Goal: Contribute content

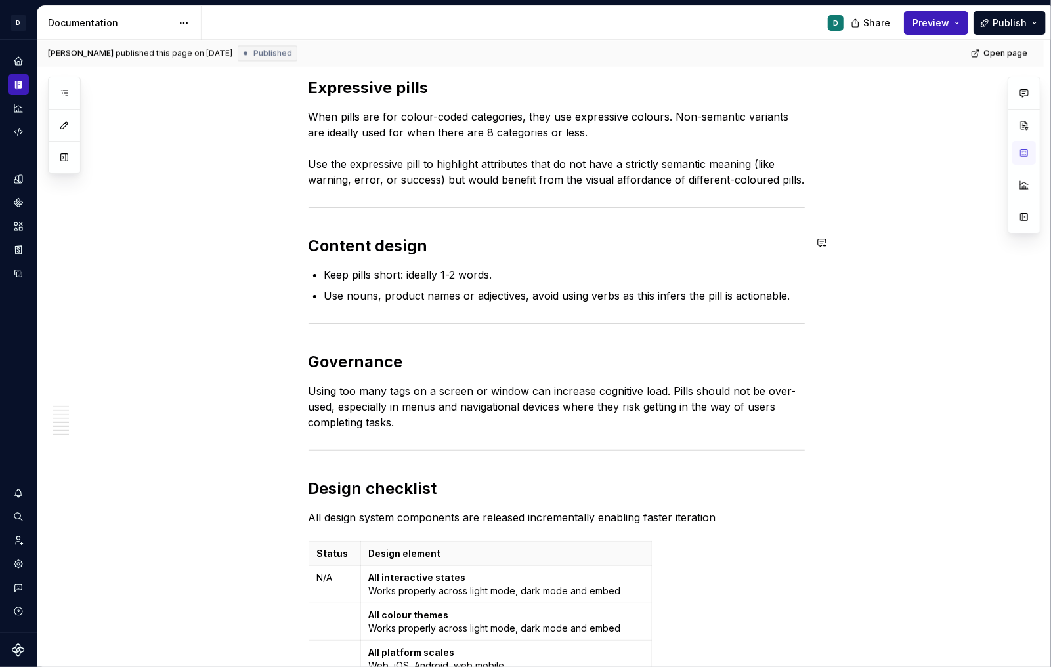
scroll to position [1880, 0]
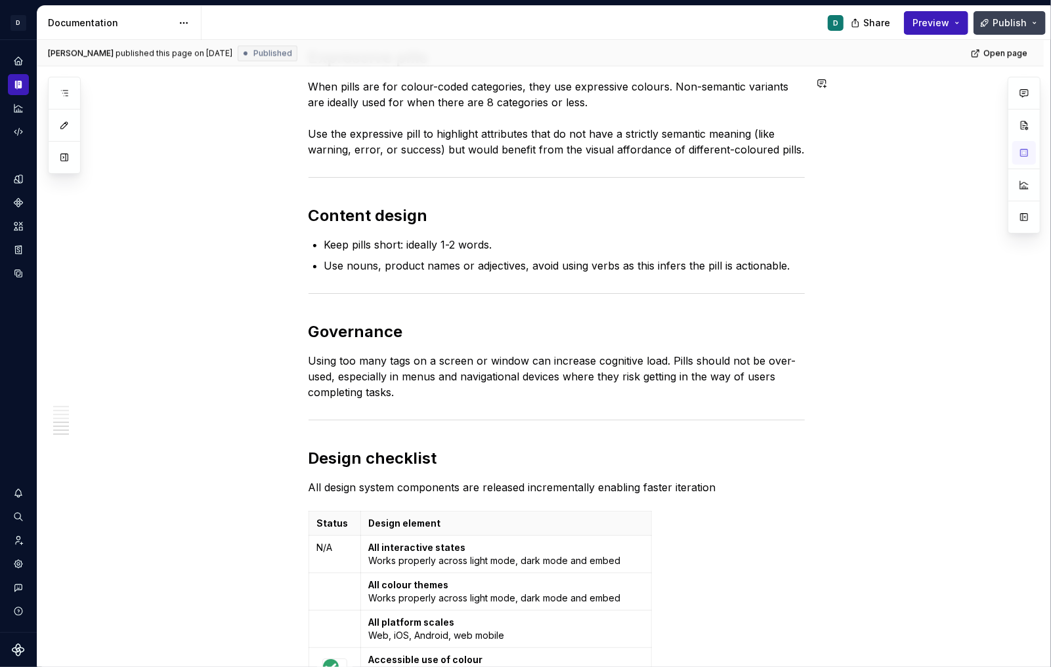
click at [1015, 25] on span "Publish" at bounding box center [1009, 22] width 34 height 13
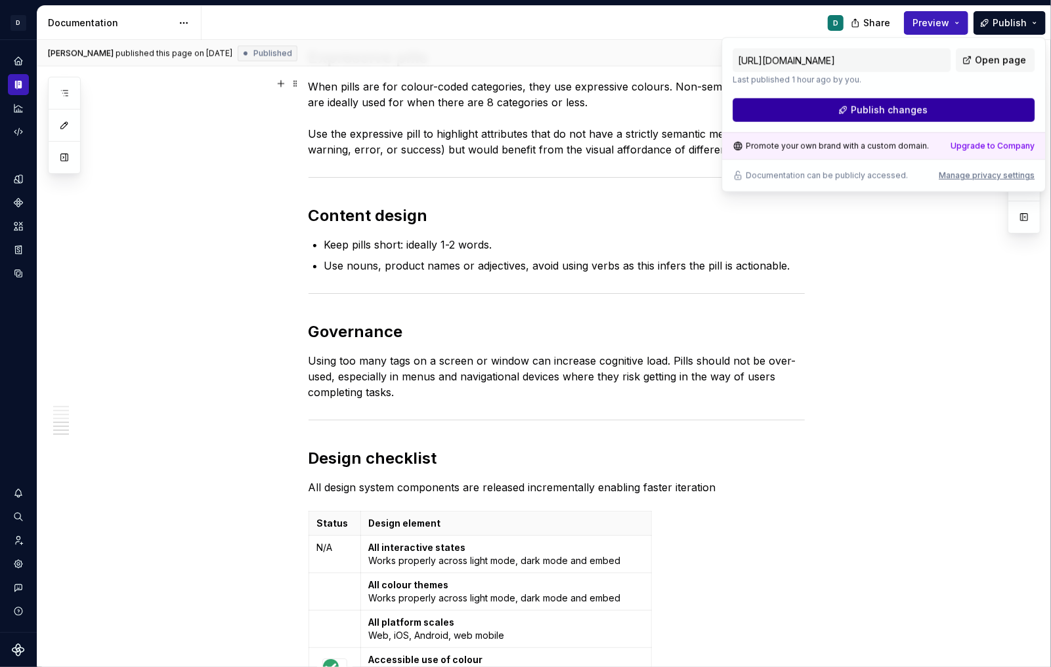
click at [963, 112] on button "Publish changes" at bounding box center [883, 110] width 302 height 24
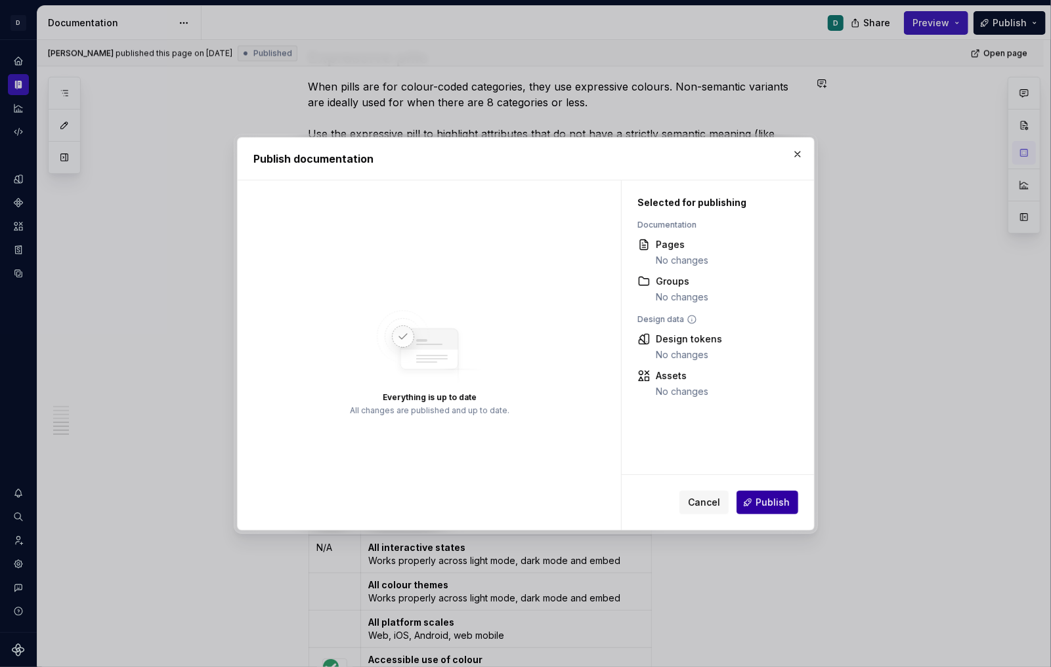
click at [767, 506] on span "Publish" at bounding box center [772, 502] width 34 height 13
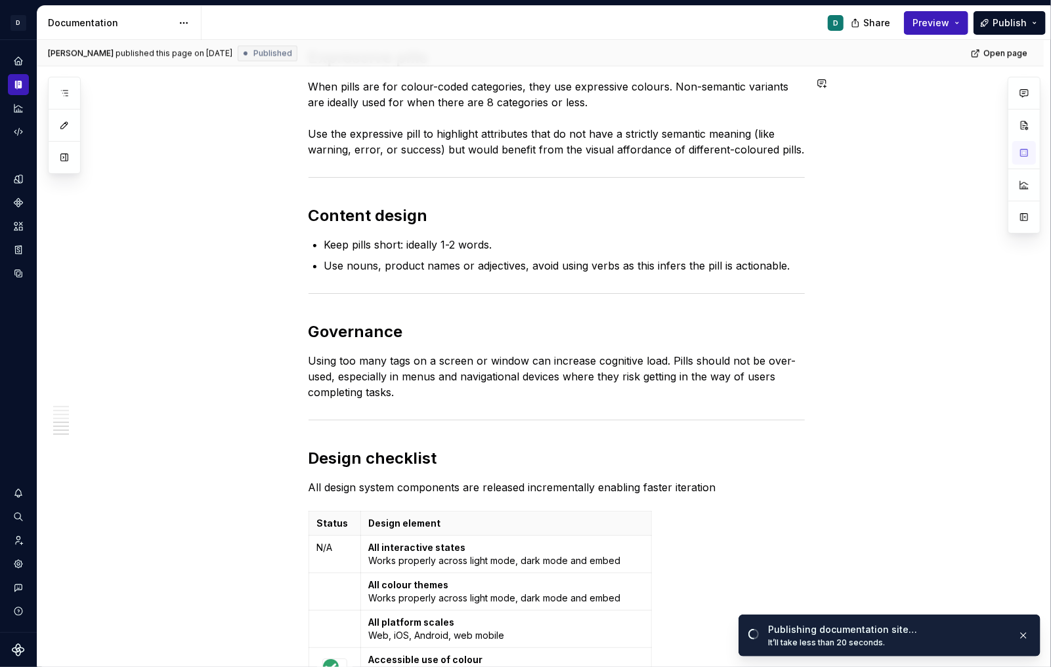
type textarea "*"
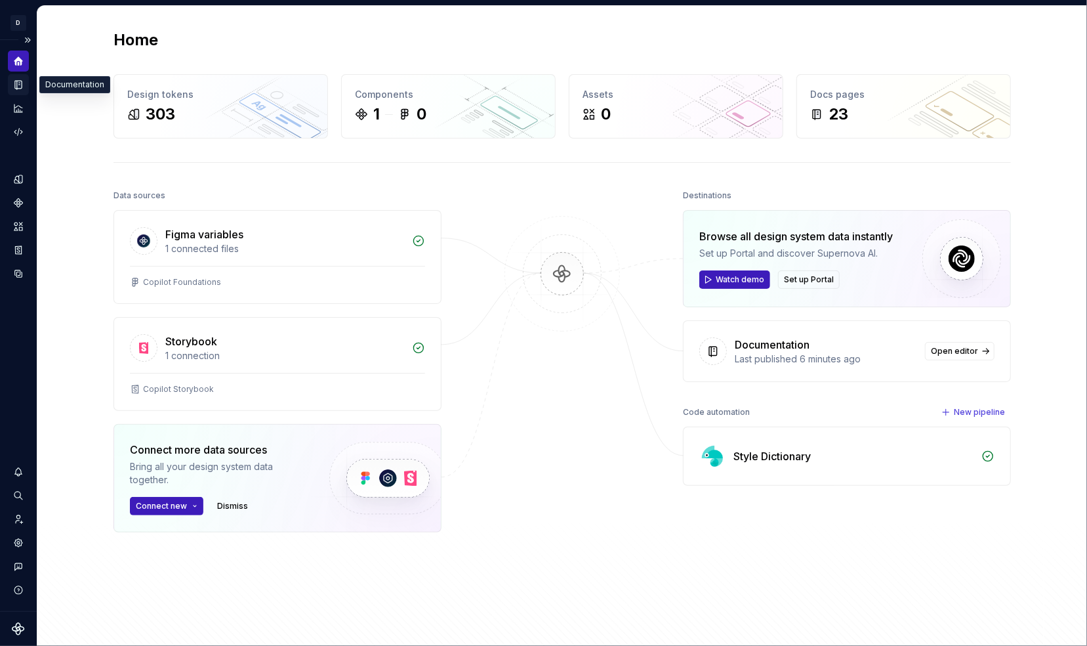
click at [19, 83] on icon "Documentation" at bounding box center [19, 84] width 5 height 7
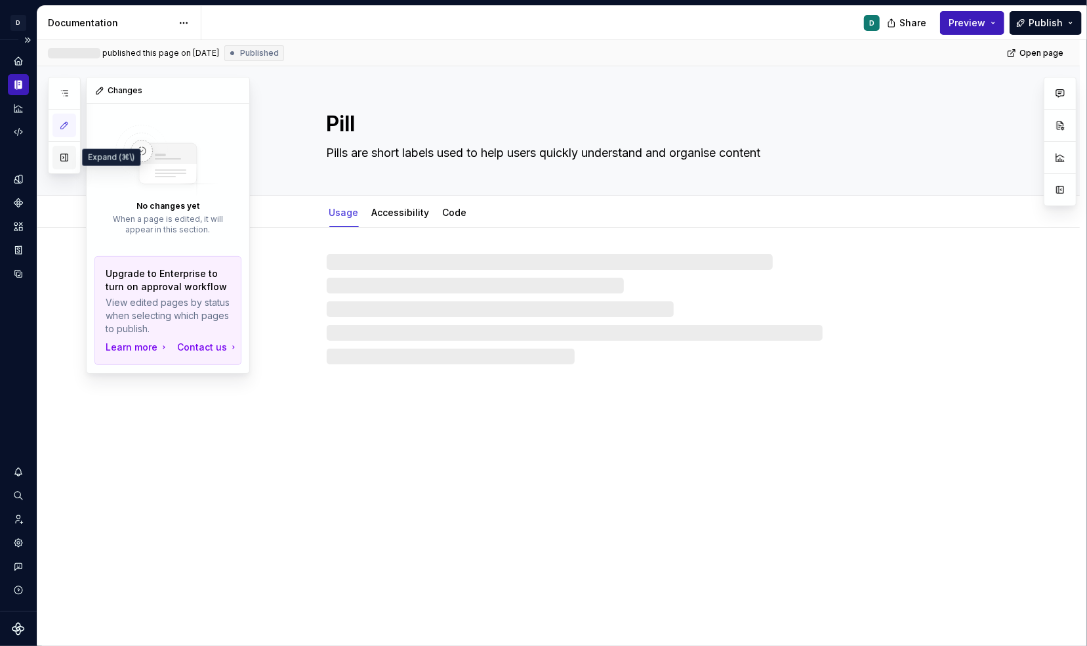
click at [64, 157] on button "button" at bounding box center [65, 158] width 24 height 24
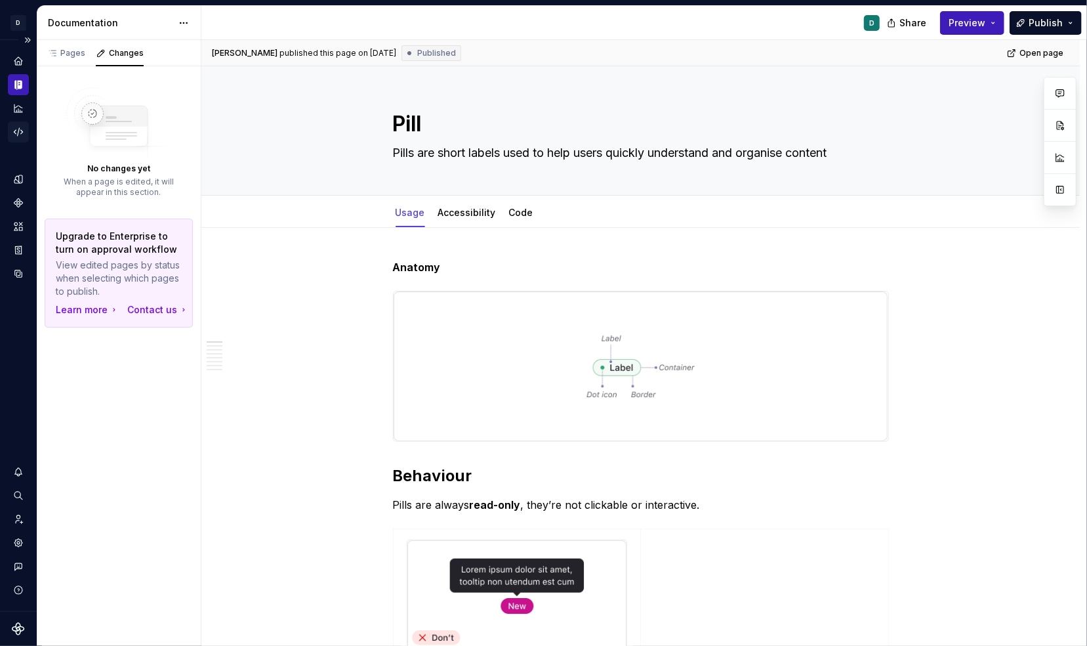
click at [22, 132] on icon "Code automation" at bounding box center [18, 132] width 9 height 8
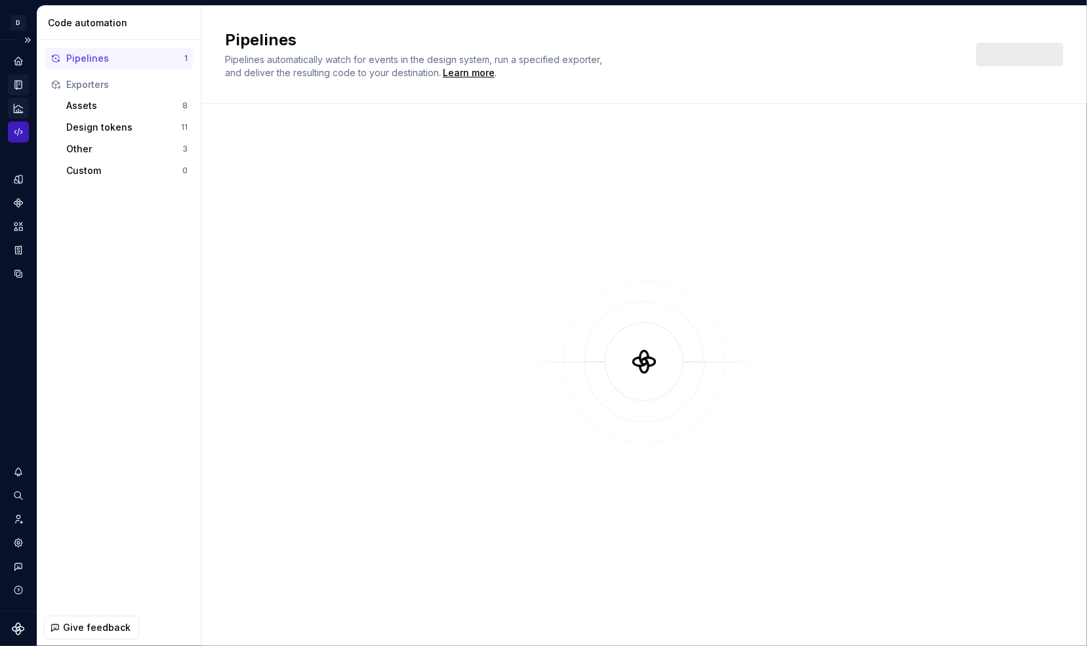
click at [18, 109] on icon "Analytics" at bounding box center [18, 108] width 9 height 9
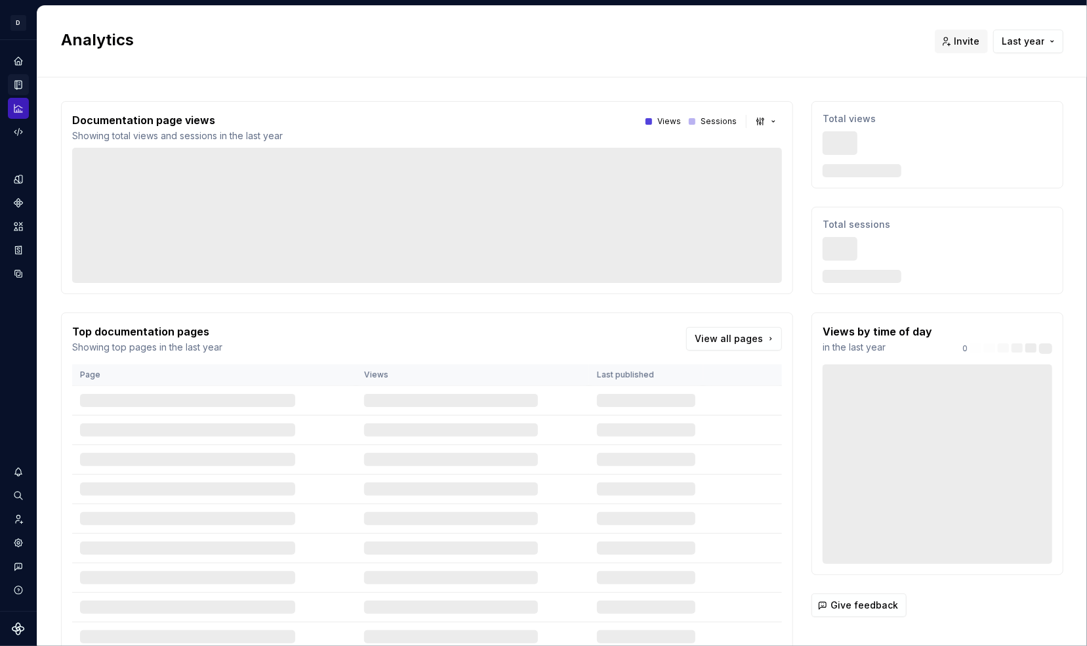
click at [18, 85] on icon "Documentation" at bounding box center [19, 84] width 5 height 7
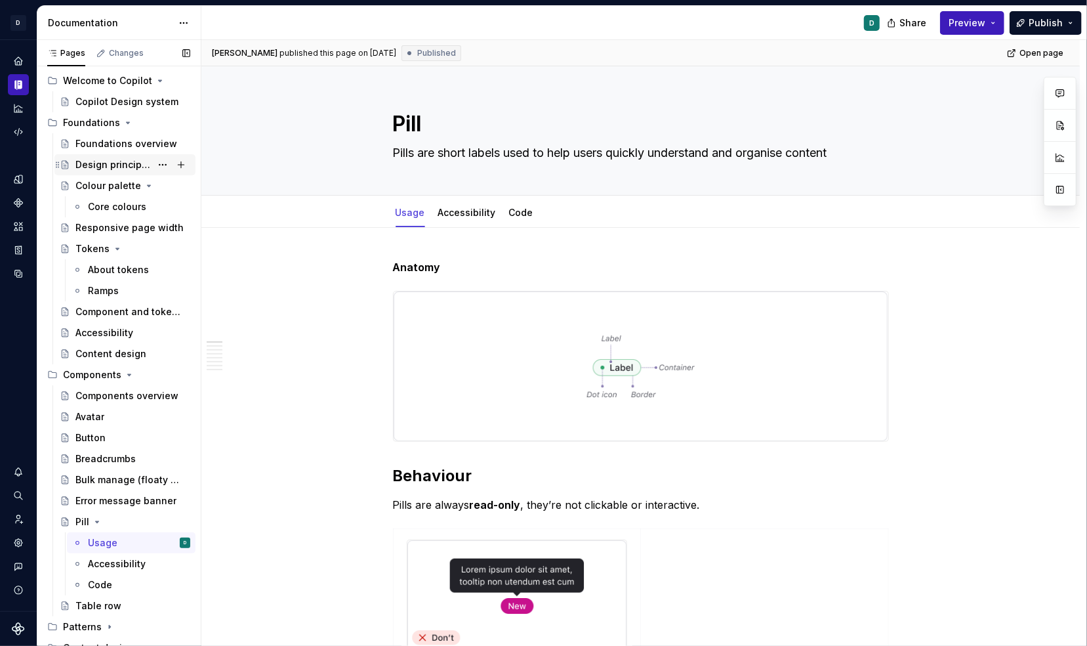
scroll to position [55, 0]
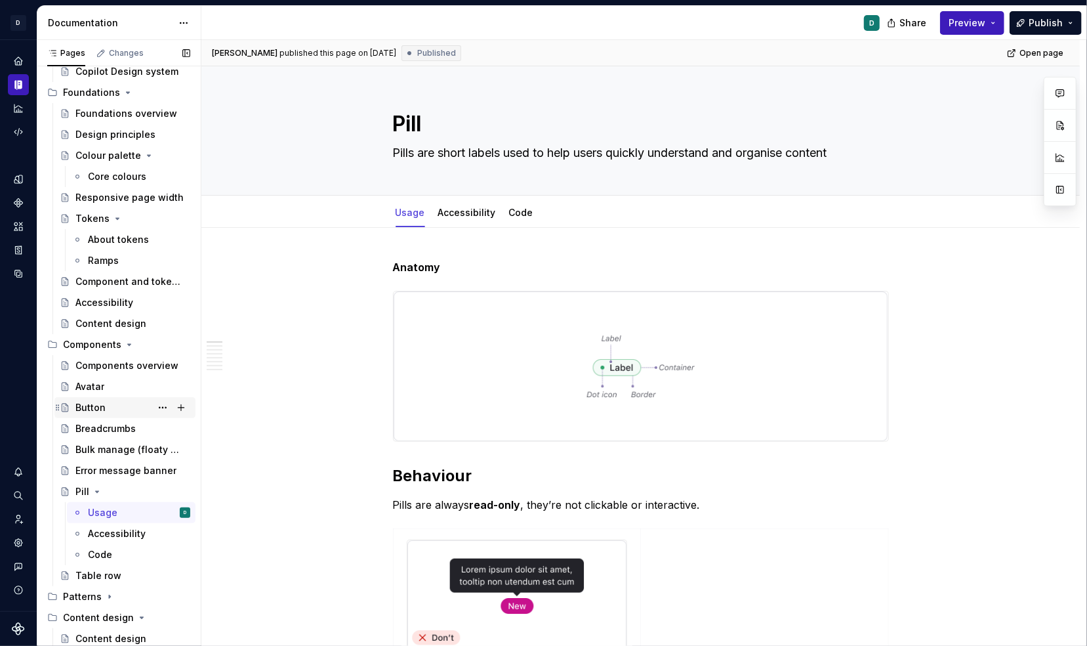
click at [120, 407] on div "Button" at bounding box center [132, 407] width 115 height 18
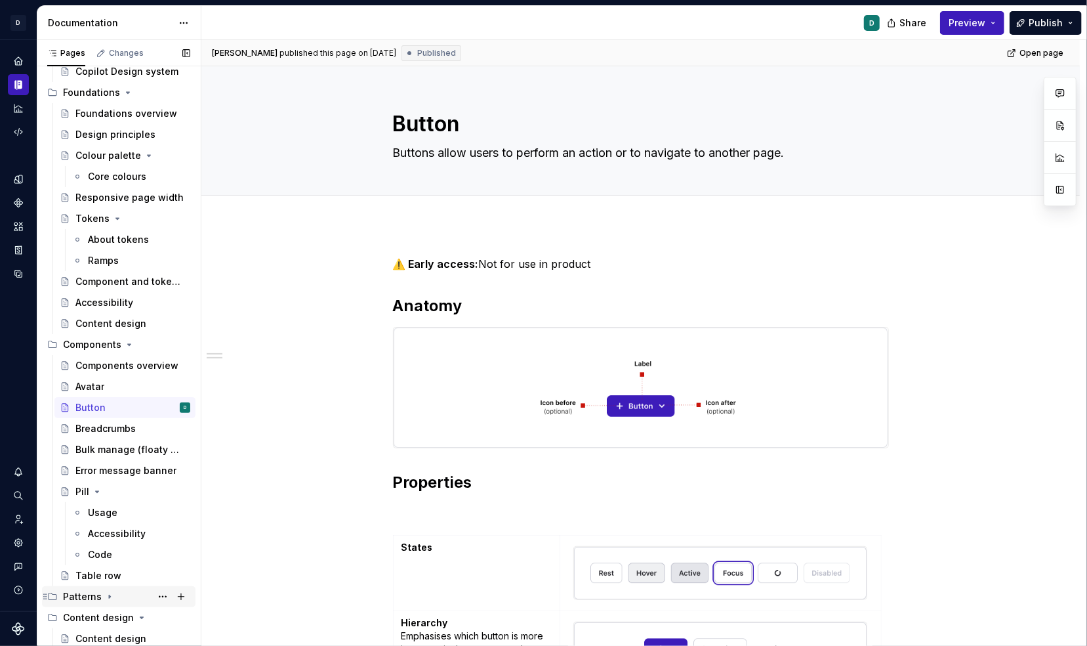
click at [104, 599] on icon "Page tree" at bounding box center [109, 596] width 11 height 11
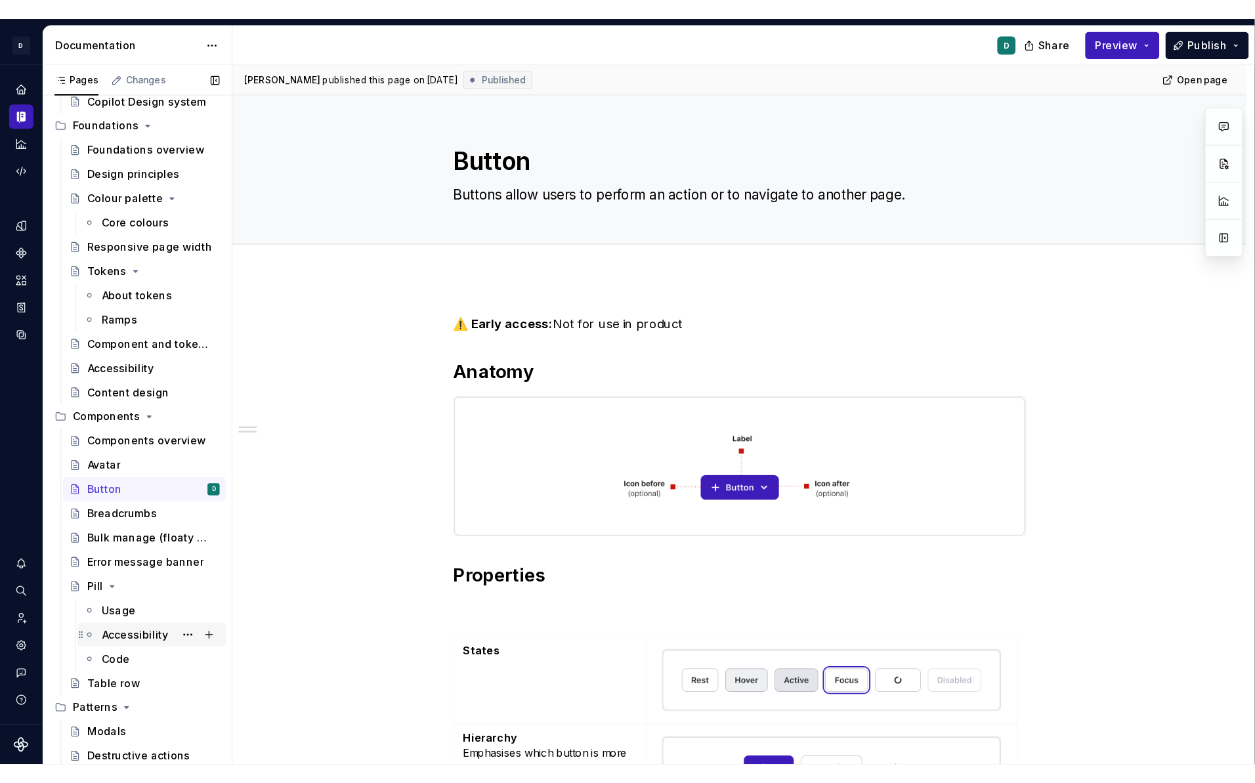
scroll to position [97, 0]
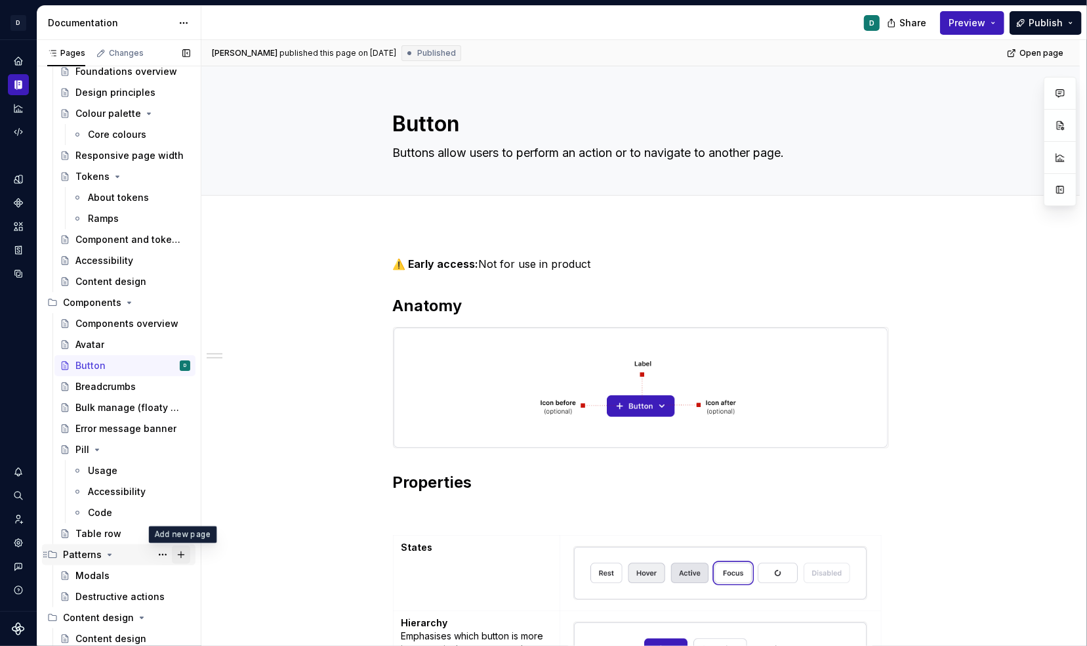
click at [182, 555] on button "Page tree" at bounding box center [181, 554] width 18 height 18
type textarea "*"
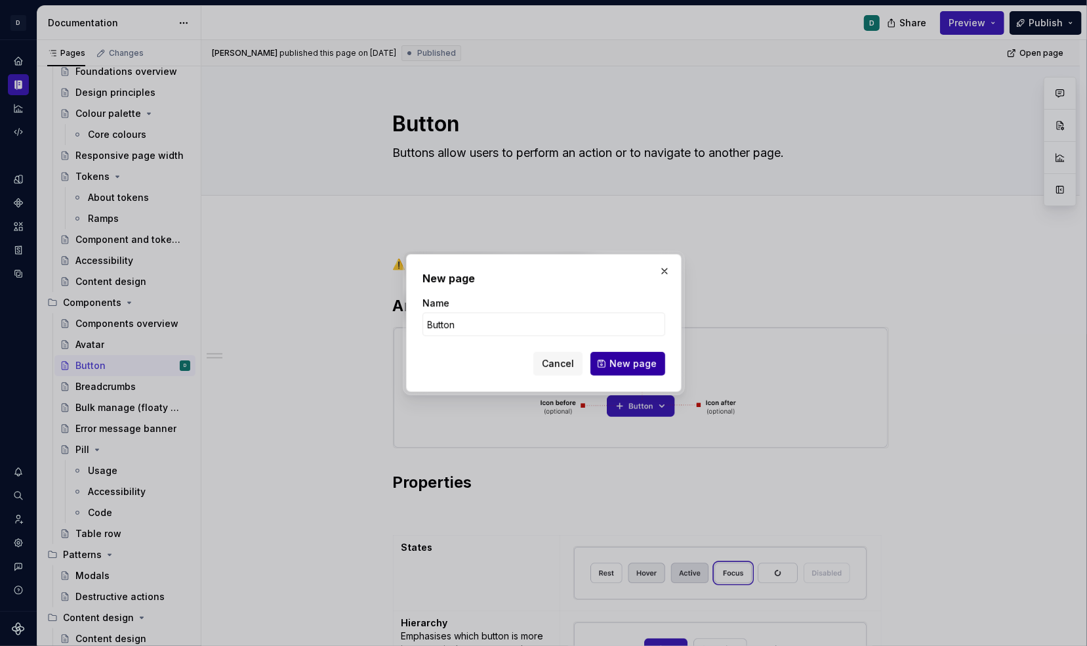
type input "Button"
click at [626, 369] on span "New page" at bounding box center [633, 363] width 47 height 13
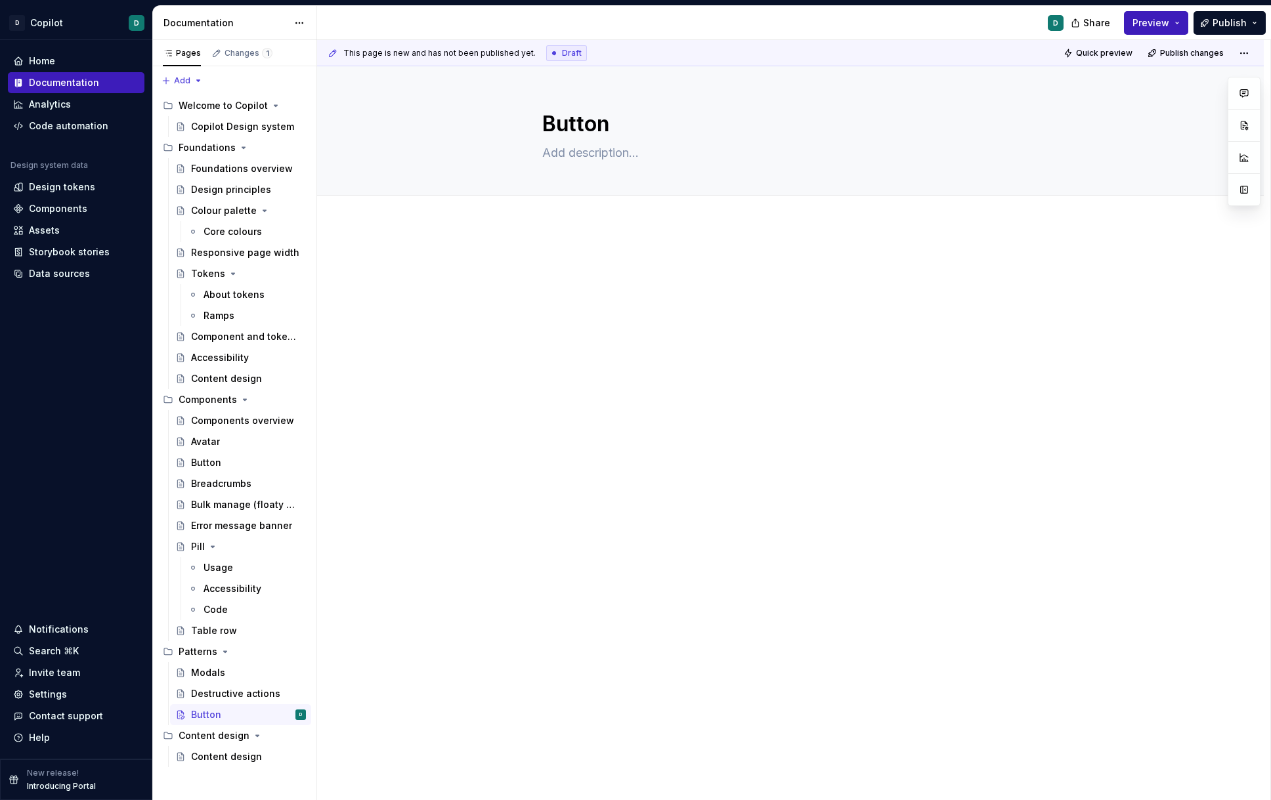
click at [525, 303] on div at bounding box center [790, 392] width 946 height 337
type textarea "*"
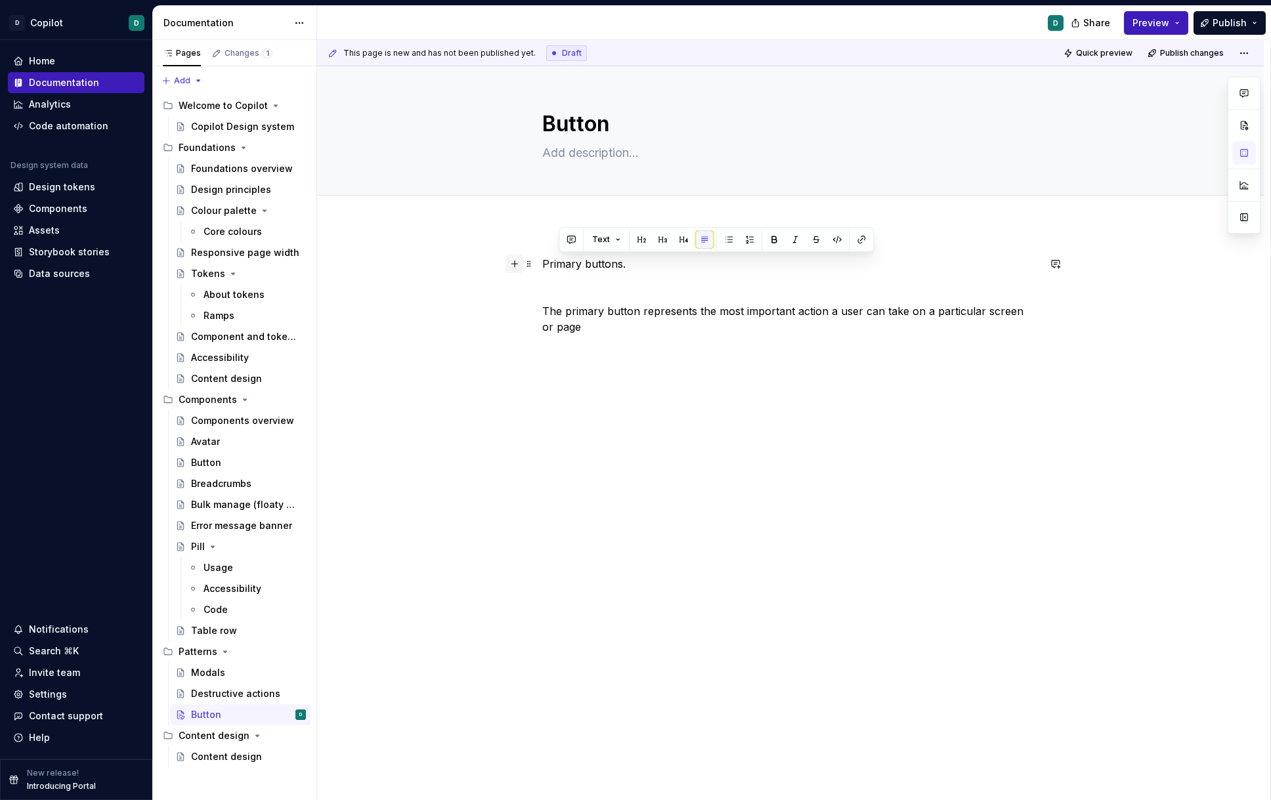
drag, startPoint x: 614, startPoint y: 264, endPoint x: 513, endPoint y: 264, distance: 100.4
click at [542, 264] on div "Primary buttons. The primary button represents the most important action a user…" at bounding box center [790, 303] width 496 height 95
click at [759, 242] on button "button" at bounding box center [760, 239] width 18 height 18
click at [574, 321] on p "The primary button represents the most important action a user can take on a pa…" at bounding box center [790, 319] width 496 height 32
click at [545, 311] on div "Primary buttons. The primary button represents the most important action a user…" at bounding box center [790, 407] width 946 height 366
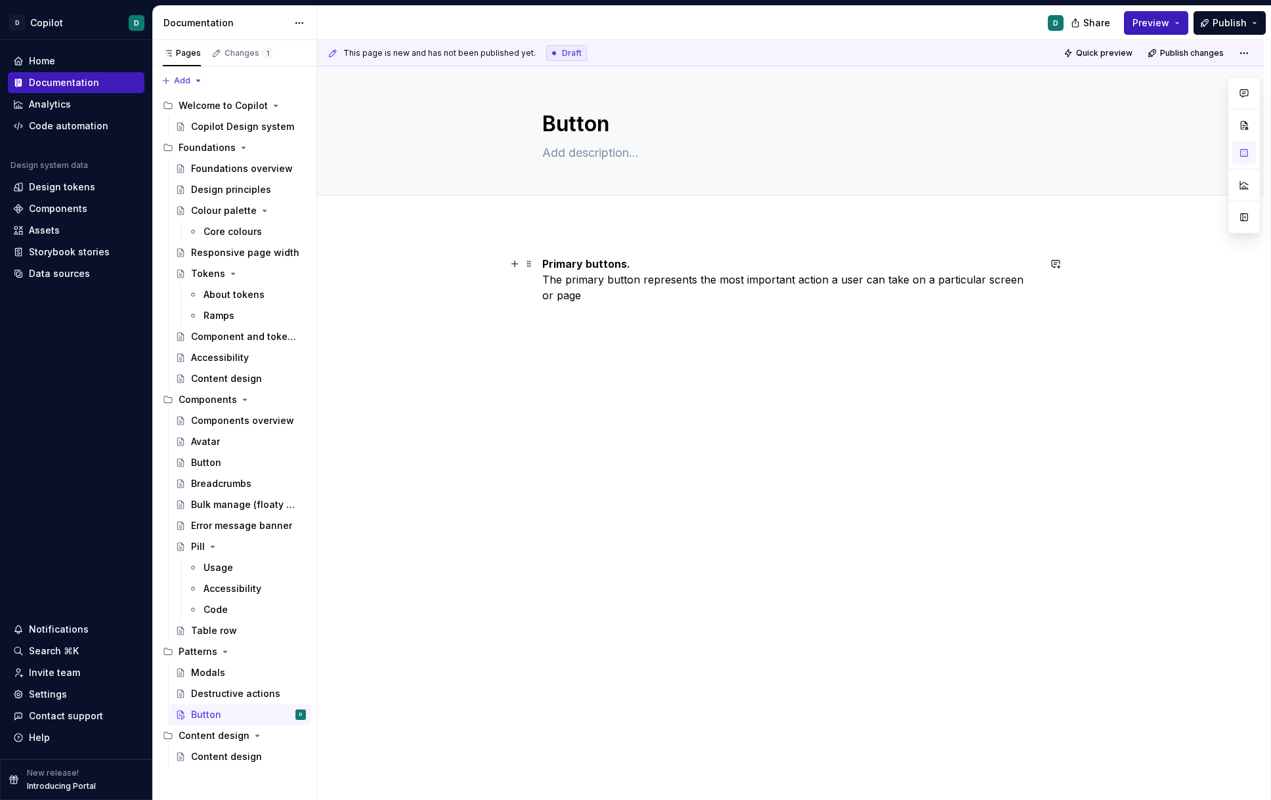
click at [604, 302] on p "Primary buttons. The primary button represents the most important action a user…" at bounding box center [790, 279] width 496 height 47
click at [633, 263] on p "Primary buttons. The primary button represents the most important action a user…" at bounding box center [790, 279] width 496 height 47
click at [604, 301] on p "Primary buttons The primary button represents the most important action a user …" at bounding box center [790, 279] width 496 height 47
click at [580, 214] on div at bounding box center [790, 210] width 946 height 29
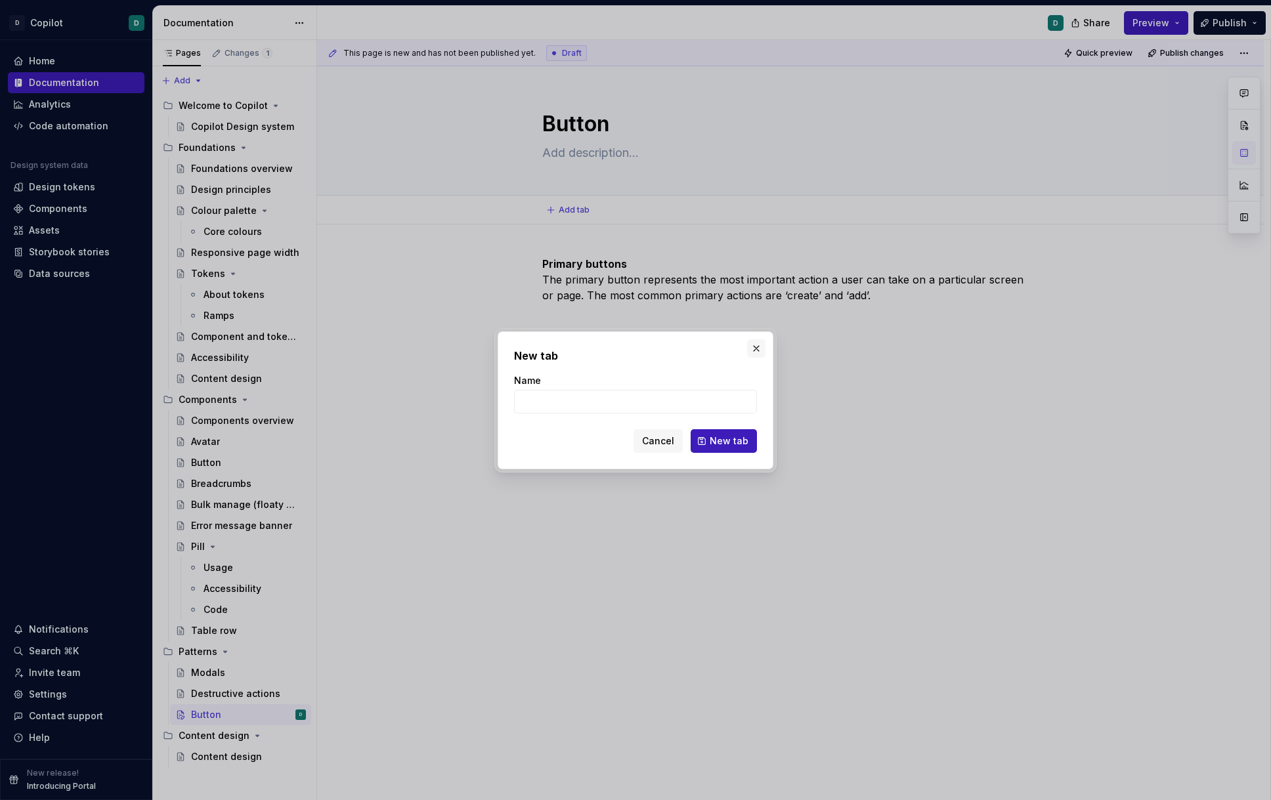
click at [757, 347] on button "button" at bounding box center [756, 348] width 18 height 18
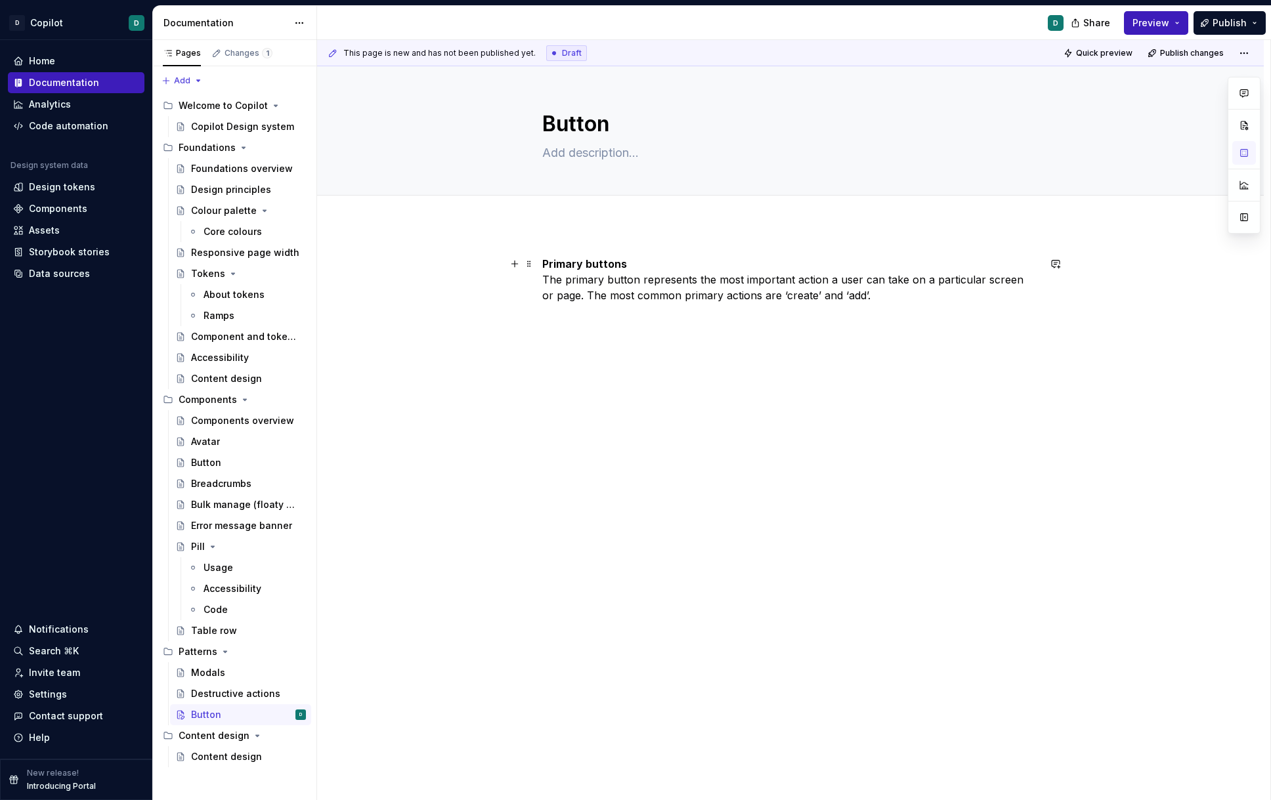
click at [607, 291] on p "Primary buttons The primary button represents the most important action a user …" at bounding box center [790, 279] width 496 height 47
click at [576, 298] on p "Primary buttons The primary button represents the most important action a user …" at bounding box center [790, 279] width 496 height 47
drag, startPoint x: 633, startPoint y: 260, endPoint x: 504, endPoint y: 260, distance: 129.3
click at [504, 260] on div "Primary buttons The primary button represents the most important action a user …" at bounding box center [790, 427] width 946 height 406
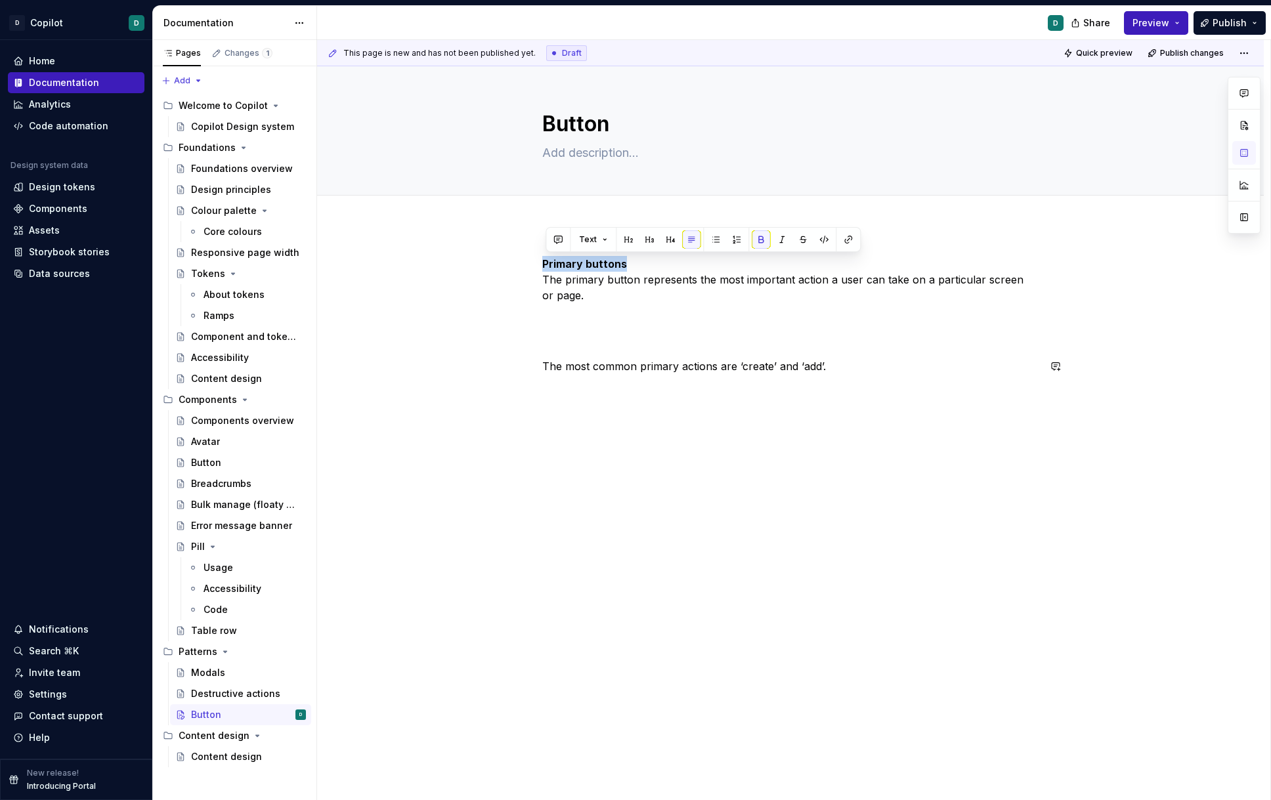
copy strong "Primary buttons"
click at [549, 345] on p at bounding box center [790, 343] width 496 height 16
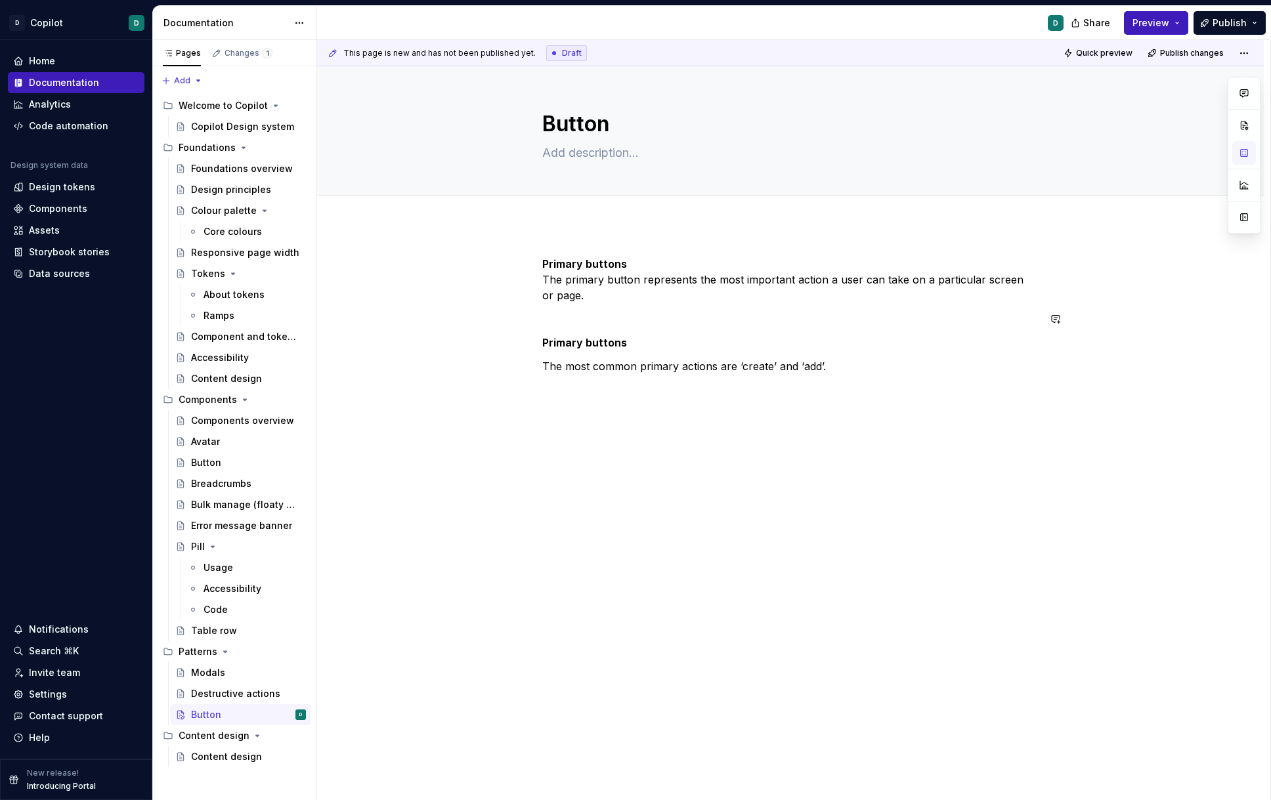
drag, startPoint x: 639, startPoint y: 329, endPoint x: 508, endPoint y: 329, distance: 130.6
click at [508, 329] on div "Primary buttons The primary button represents the most important action a user …" at bounding box center [790, 427] width 946 height 406
drag, startPoint x: 637, startPoint y: 345, endPoint x: 494, endPoint y: 345, distance: 143.1
click at [496, 345] on div "Primary buttons The primary button represents the most important action a user …" at bounding box center [790, 427] width 946 height 406
drag, startPoint x: 615, startPoint y: 341, endPoint x: 474, endPoint y: 341, distance: 141.1
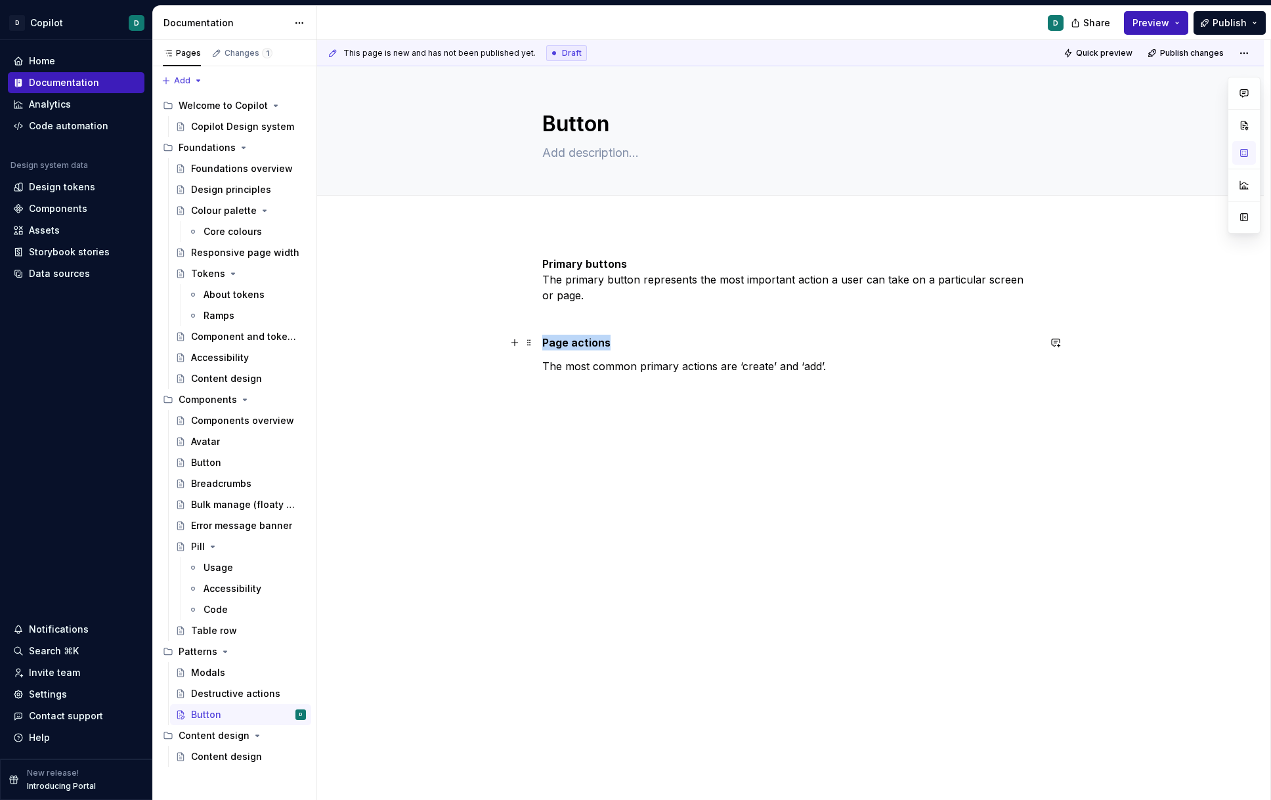
click at [474, 341] on div "Primary buttons The primary button represents the most important action a user …" at bounding box center [790, 427] width 946 height 406
copy strong "Page actions"
click at [551, 397] on div "Primary buttons The primary button represents the most important action a user …" at bounding box center [790, 427] width 946 height 406
drag, startPoint x: 544, startPoint y: 393, endPoint x: 467, endPoint y: 393, distance: 77.4
click at [467, 393] on div "Primary buttons The primary button represents the most important action a user …" at bounding box center [790, 438] width 946 height 429
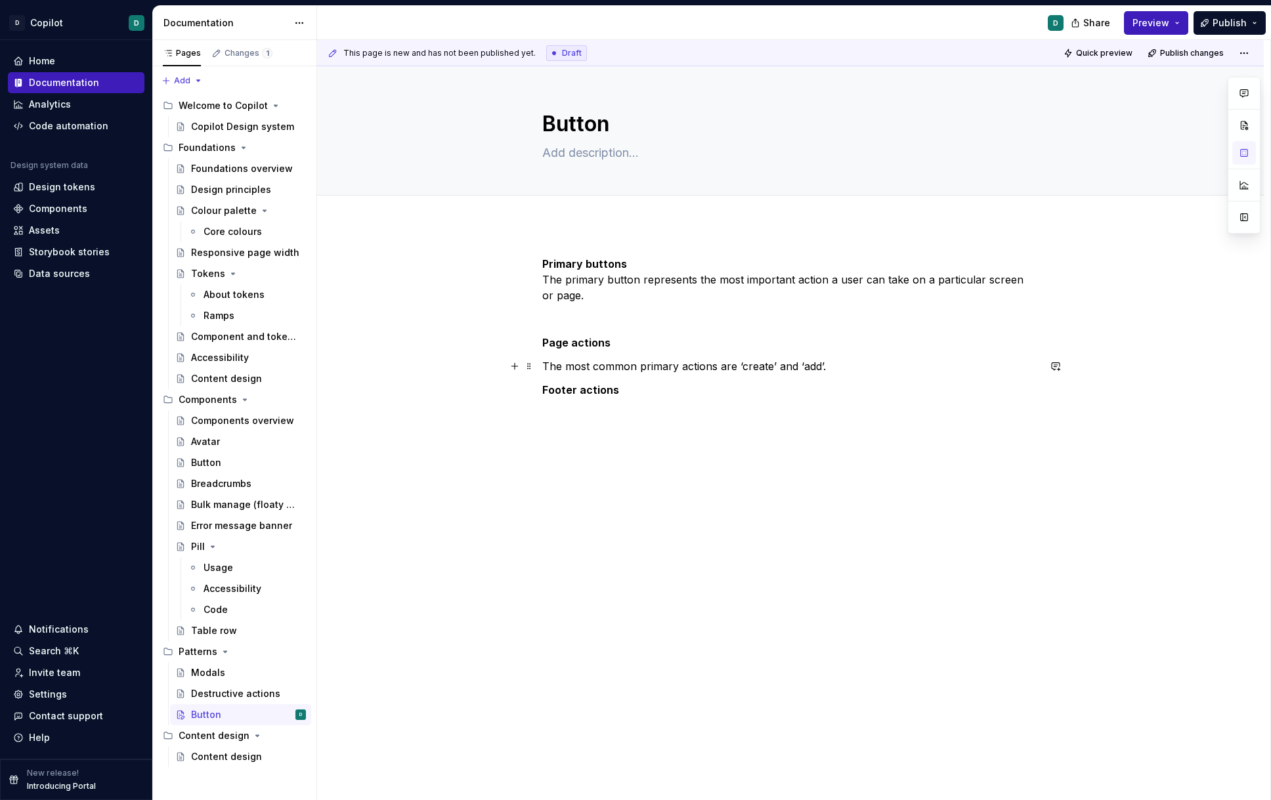
click at [840, 365] on p "The most common primary actions are ‘create’ and ‘add’." at bounding box center [790, 366] width 496 height 16
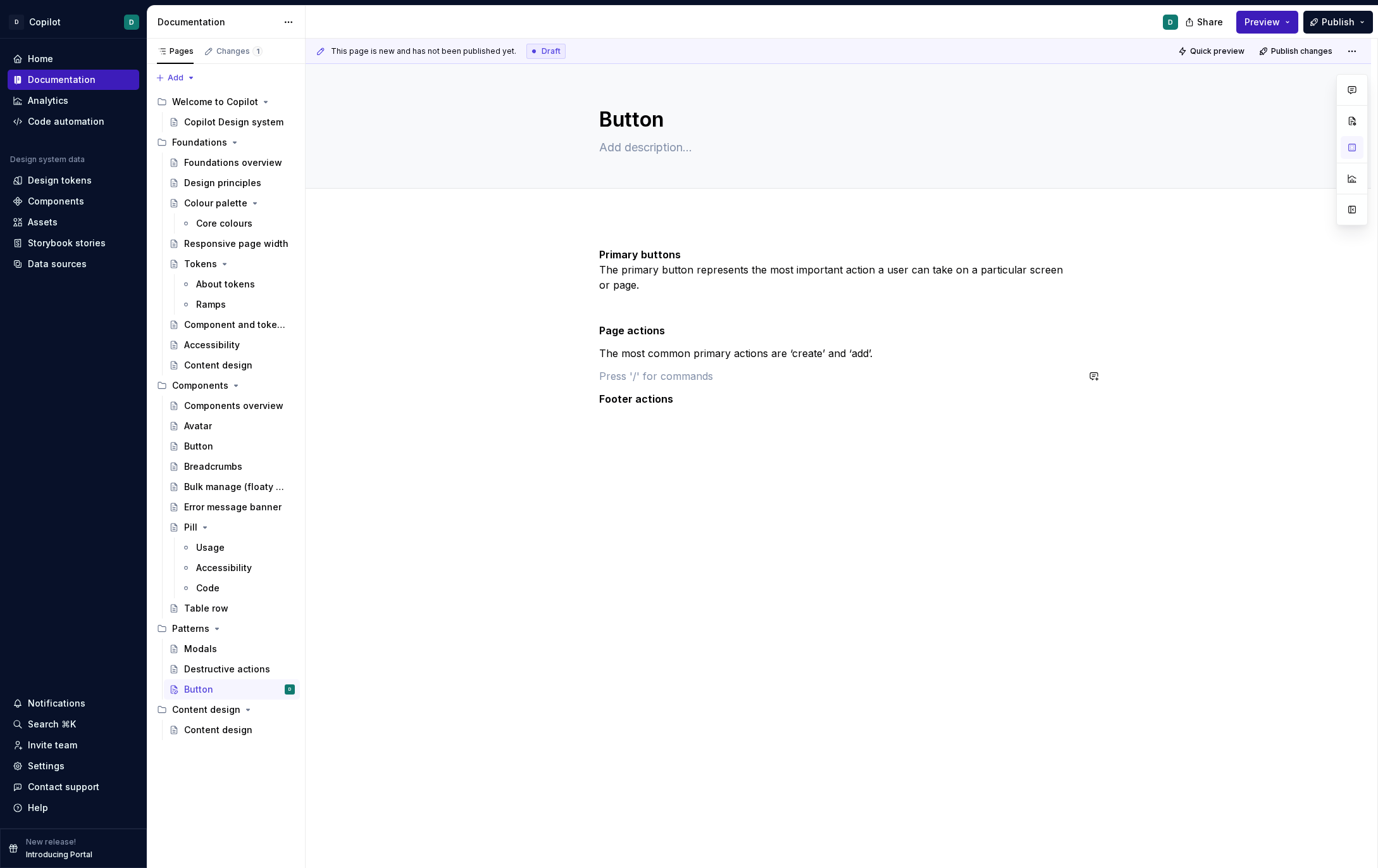
click at [757, 366] on div "Primary buttons The primary button represents the most important action a user …" at bounding box center [839, 326] width 478 height 159
click at [774, 329] on p "Page actions" at bounding box center [839, 331] width 478 height 15
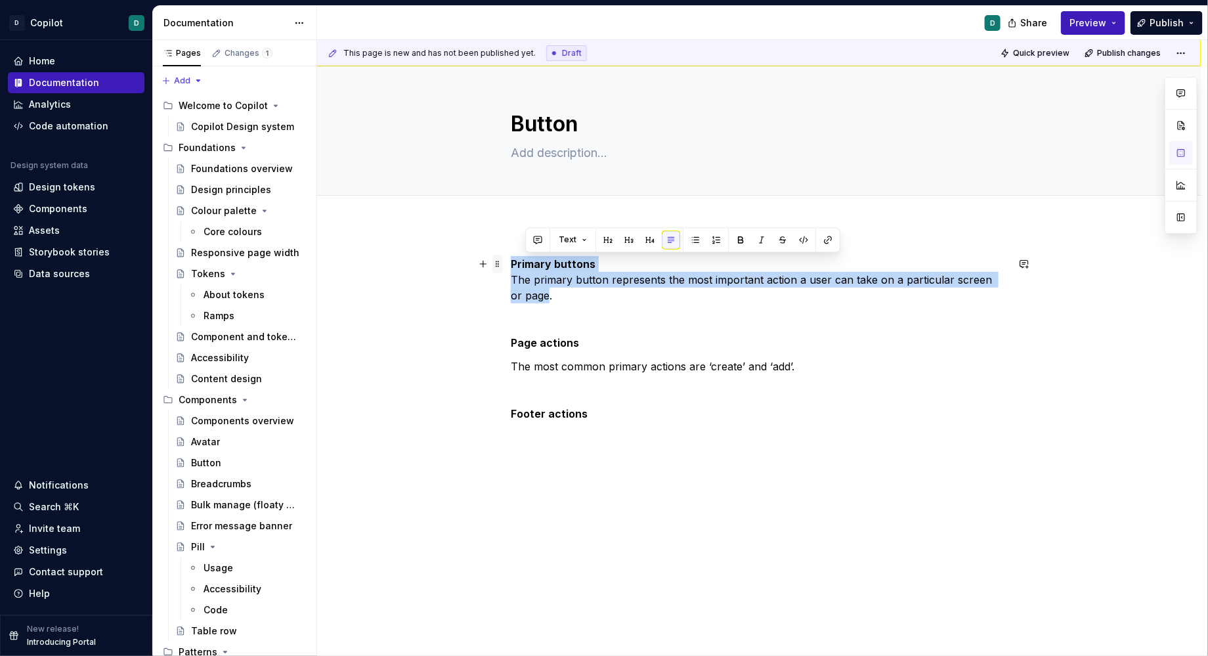
drag, startPoint x: 537, startPoint y: 298, endPoint x: 497, endPoint y: 255, distance: 58.5
click at [511, 256] on div "Primary buttons The primary button represents the most important action a user …" at bounding box center [759, 346] width 496 height 181
copy p "Primary buttons The primary button represents the most important action a user …"
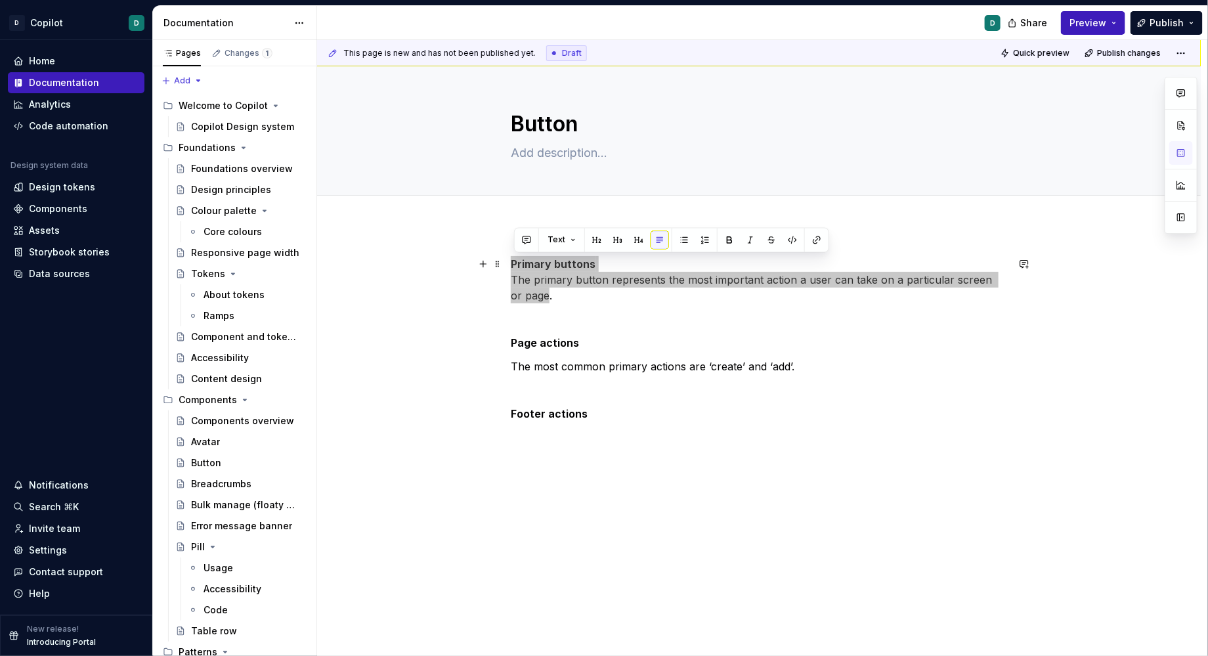
type textarea "*"
